Goal: Information Seeking & Learning: Find specific fact

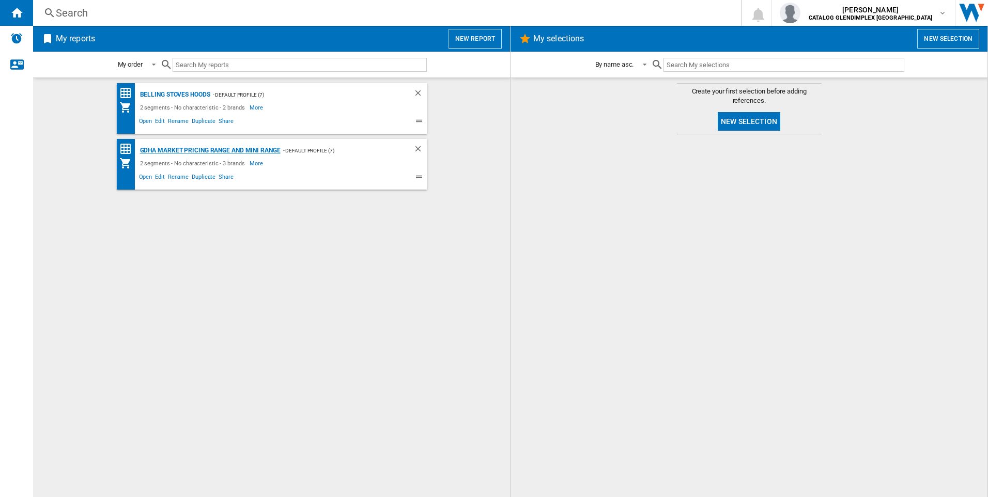
click at [237, 152] on div "GDHA Market Pricing Range and Mini Range" at bounding box center [208, 150] width 143 height 13
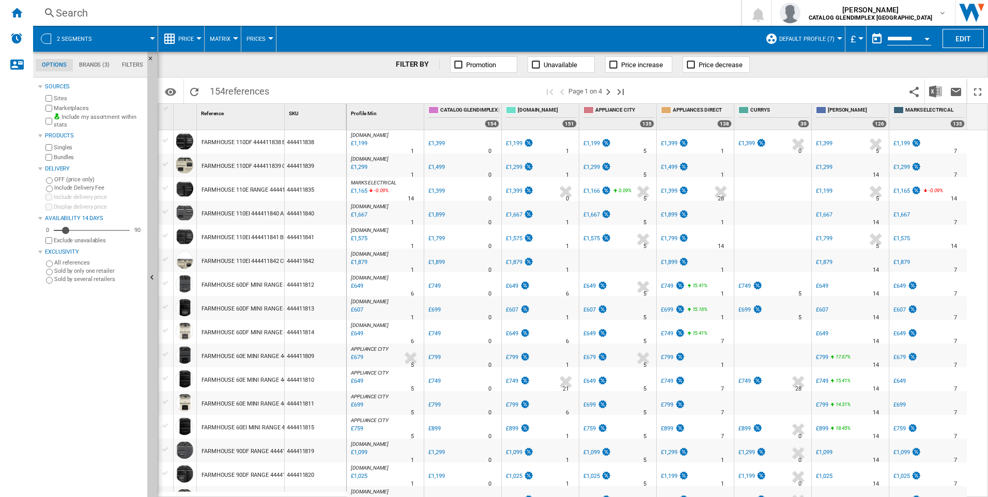
scroll to position [517, 0]
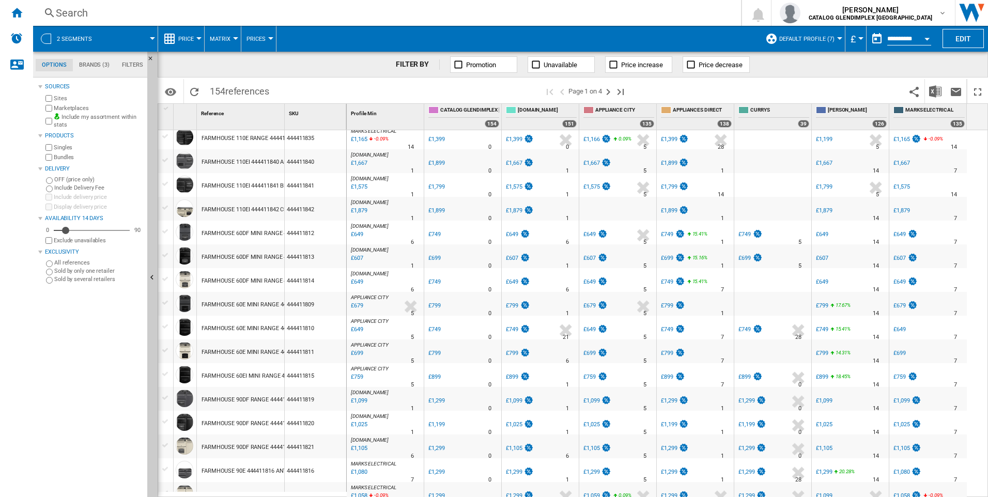
click at [903, 472] on div "£1,080" at bounding box center [902, 472] width 16 height 7
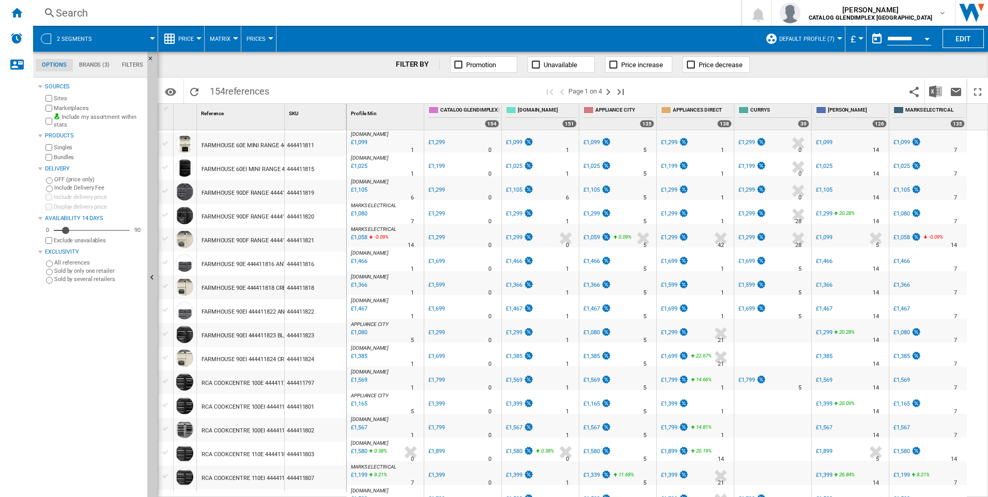
scroll to position [775, 0]
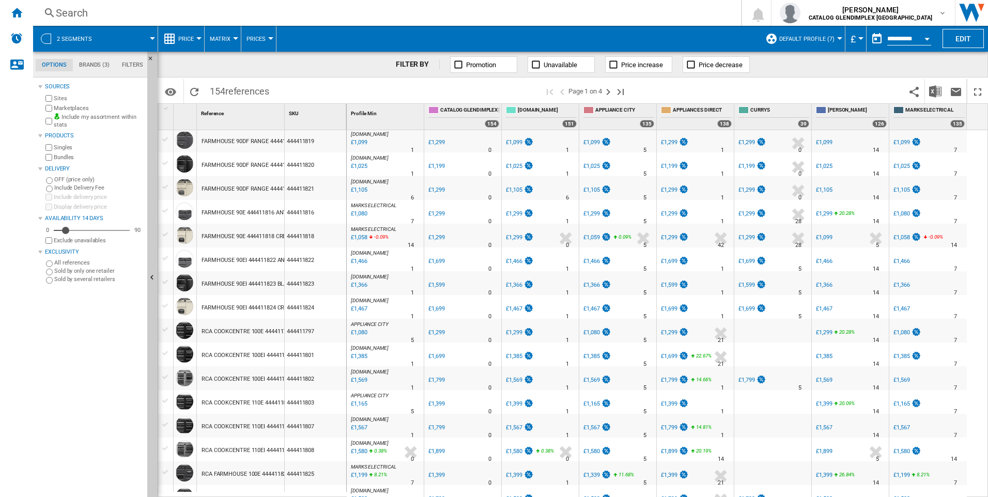
click at [902, 476] on div "£1,199" at bounding box center [902, 475] width 16 height 7
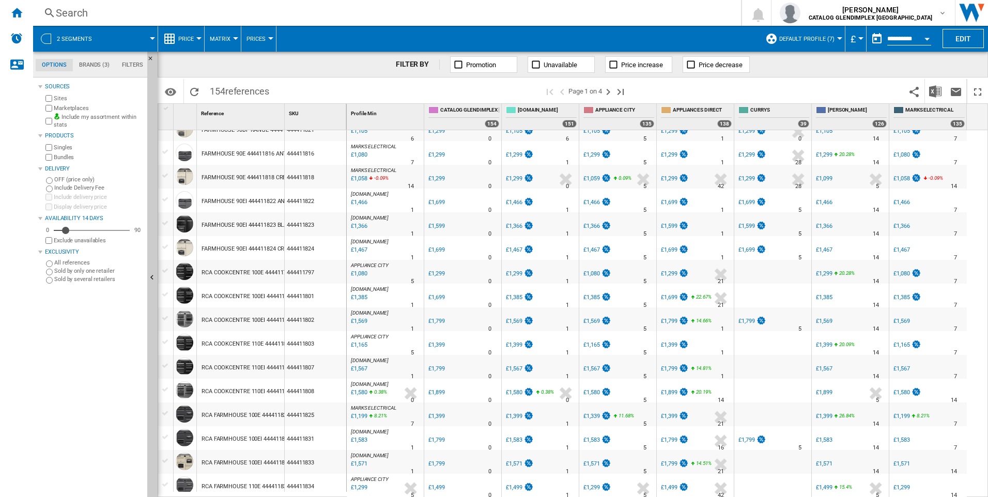
scroll to position [837, 0]
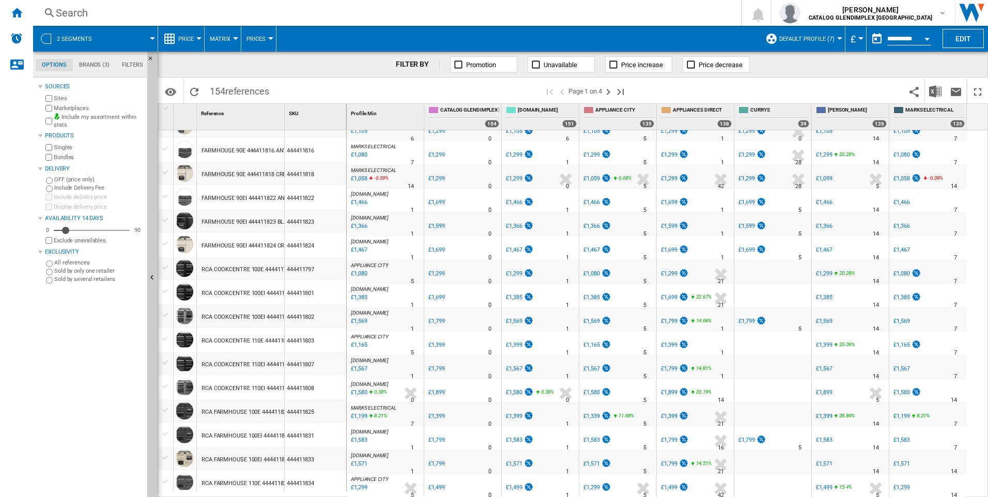
click at [313, 396] on div "444411808" at bounding box center [315, 388] width 61 height 24
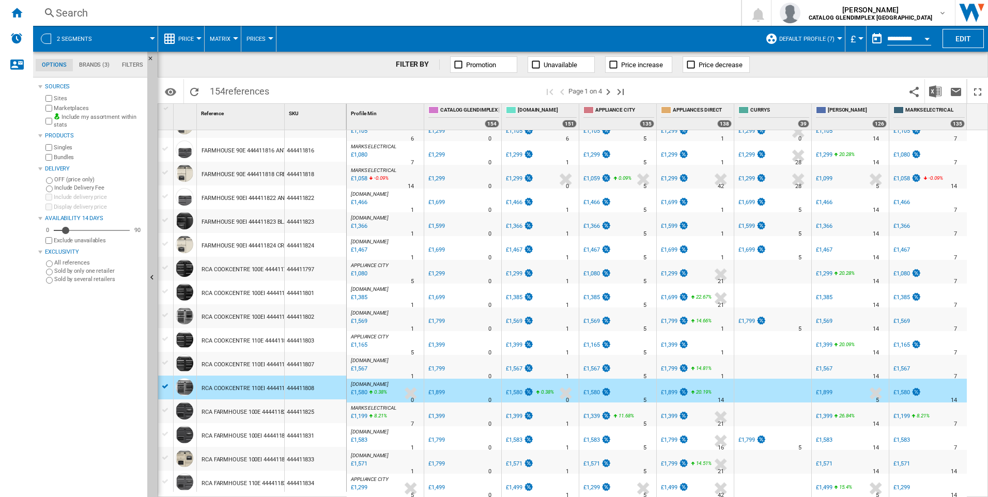
click at [309, 415] on div "444411825" at bounding box center [315, 411] width 61 height 24
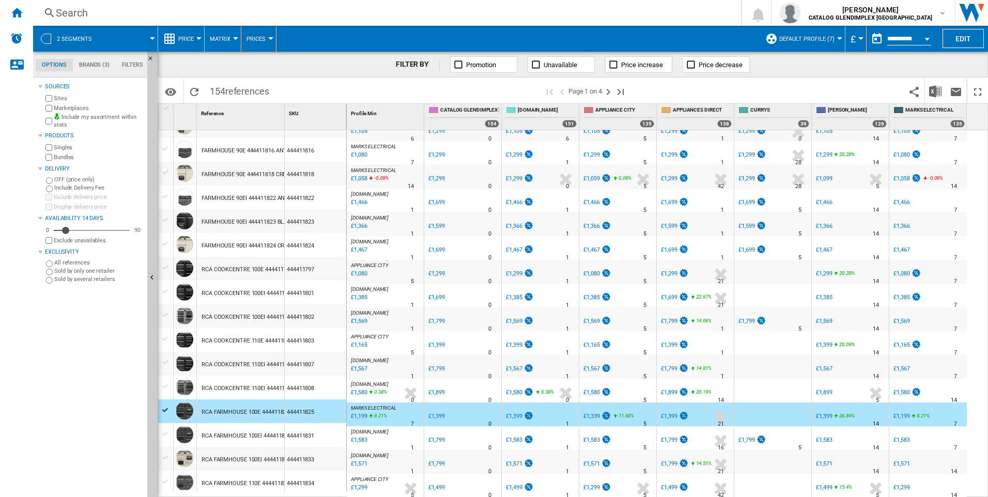
click at [310, 440] on div "444411831" at bounding box center [315, 435] width 61 height 24
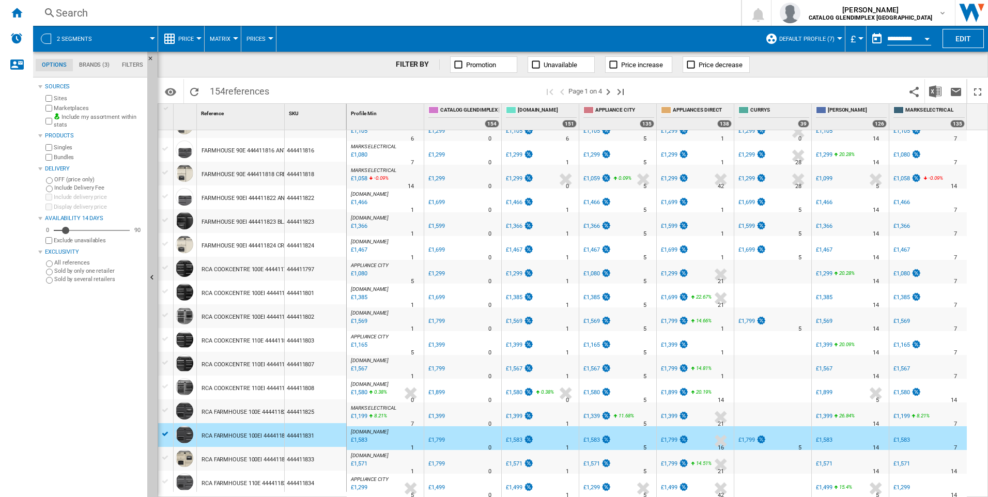
click at [304, 466] on div "444411833" at bounding box center [315, 459] width 61 height 24
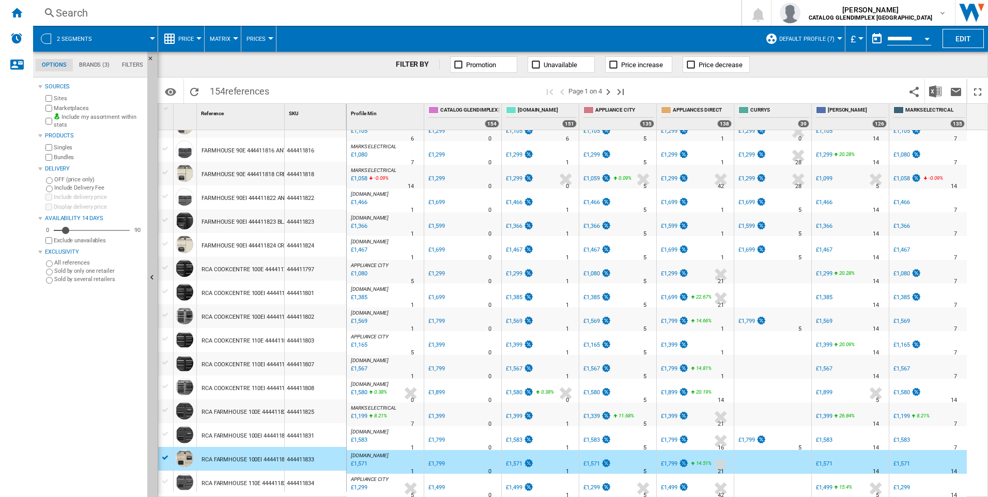
click at [303, 482] on div "444411834" at bounding box center [315, 483] width 61 height 24
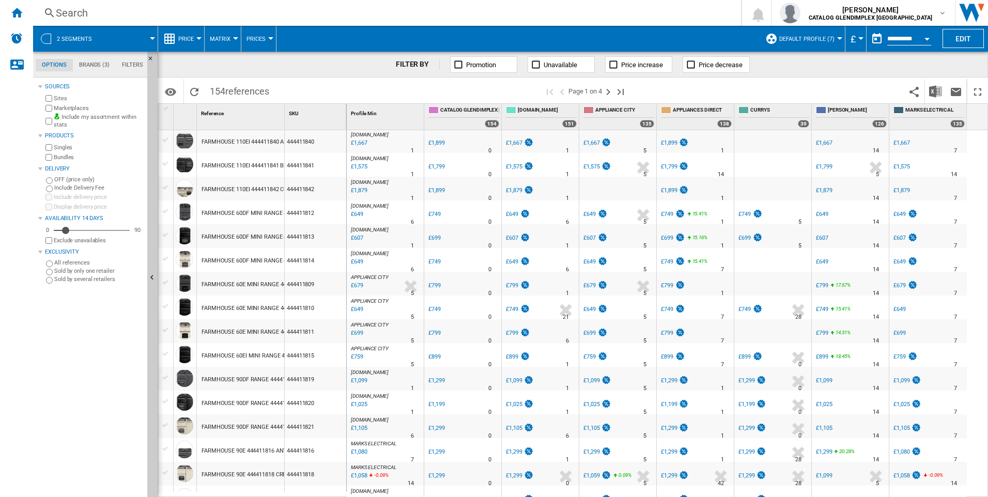
scroll to position [541, 0]
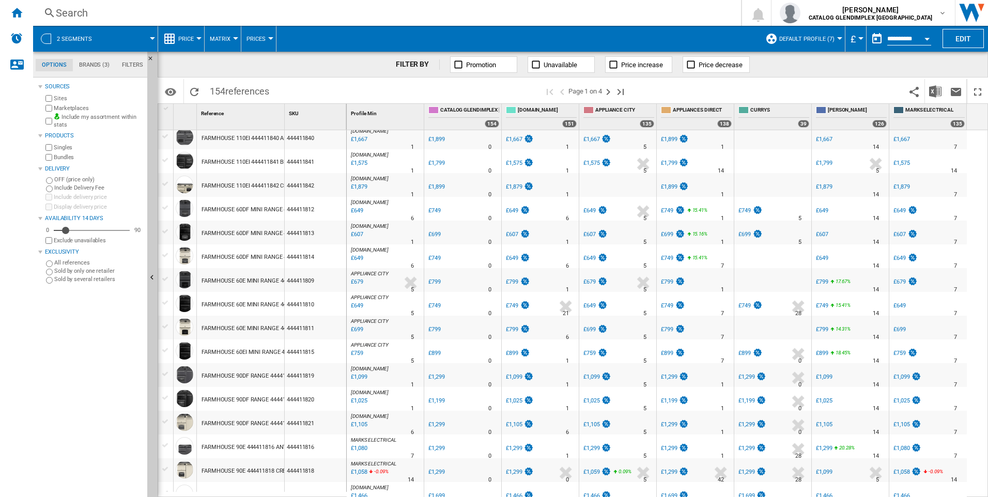
click at [901, 450] on div "£1,080" at bounding box center [902, 448] width 16 height 7
